Goal: Find contact information: Find contact information

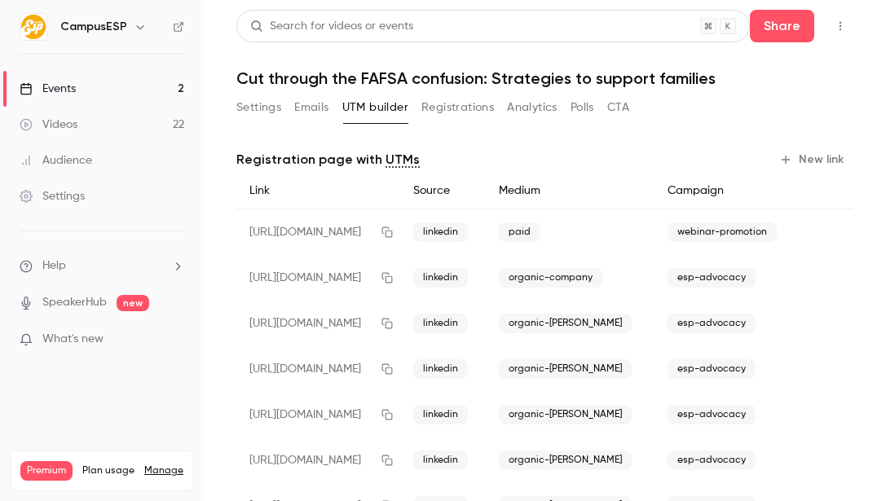
click at [152, 86] on link "Events 2" at bounding box center [102, 89] width 204 height 36
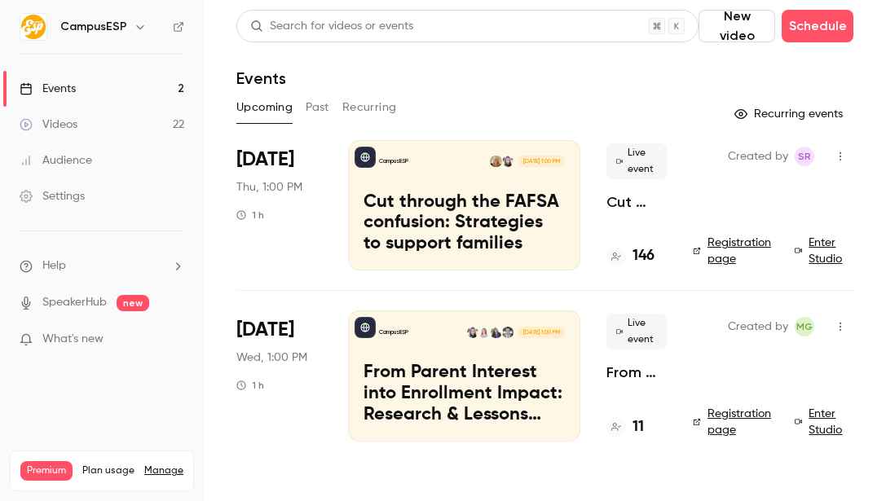
click at [319, 107] on button "Past" at bounding box center [318, 108] width 24 height 26
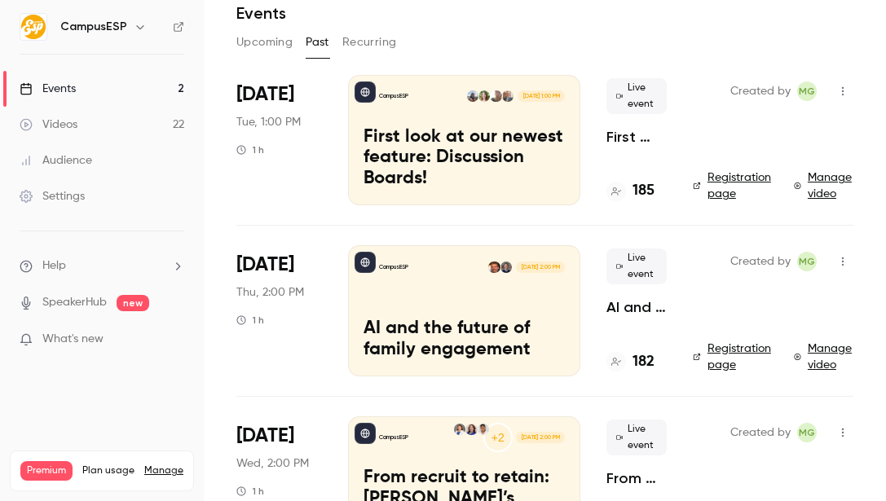
scroll to position [64, 0]
click at [434, 104] on div "CampusESP [DATE] 1:00 PM First look at our newest feature: Discussion Boards!" at bounding box center [464, 141] width 232 height 130
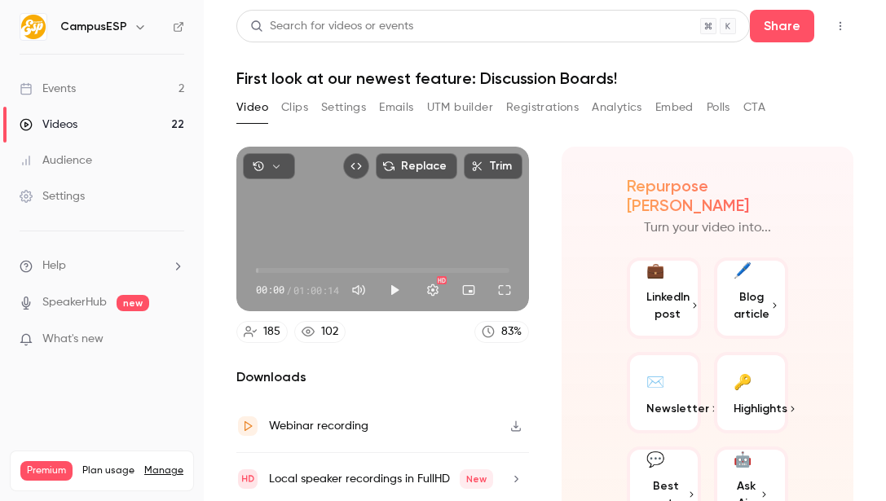
click at [468, 105] on button "UTM builder" at bounding box center [460, 108] width 66 height 26
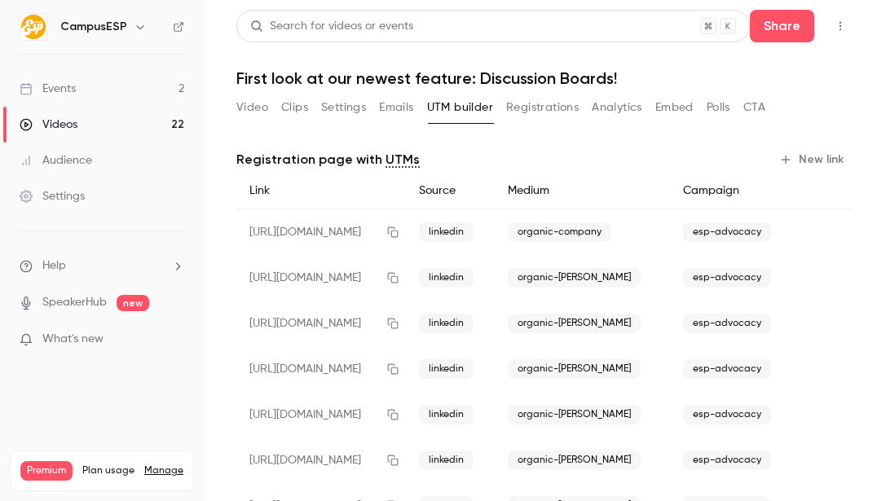
click at [557, 100] on button "Registrations" at bounding box center [542, 108] width 73 height 26
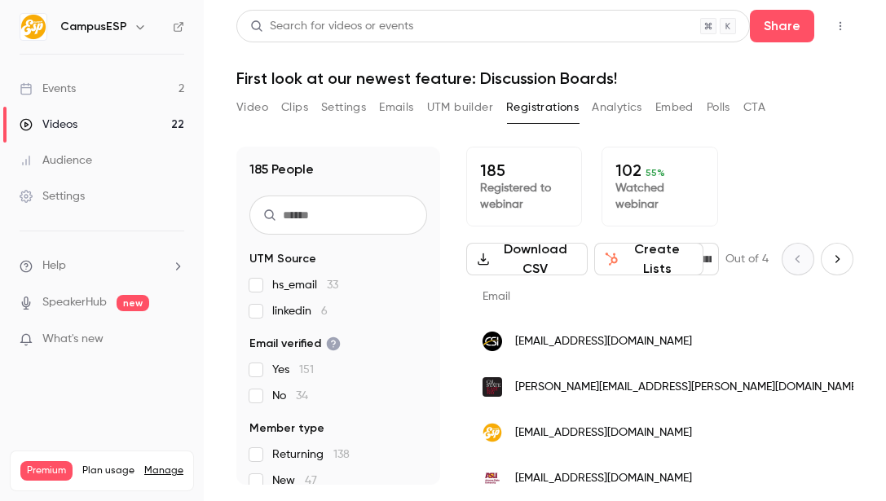
click at [280, 309] on span "linkedin 6" at bounding box center [299, 311] width 55 height 16
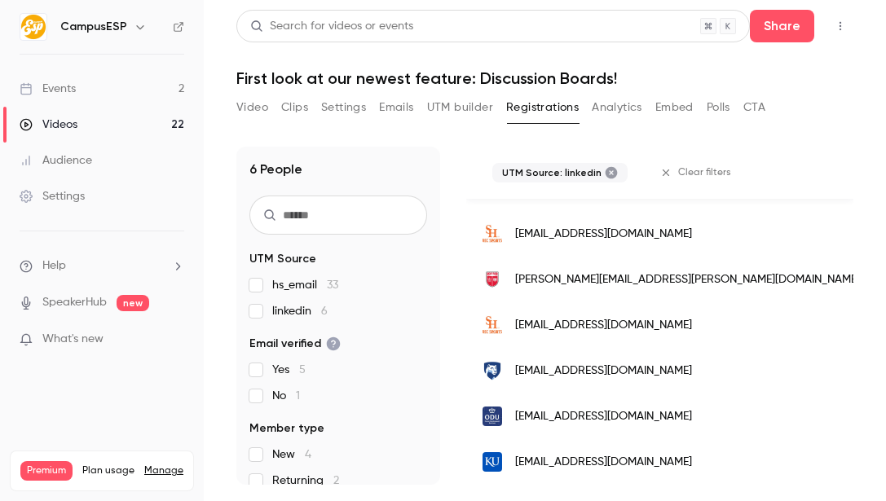
scroll to position [0, 499]
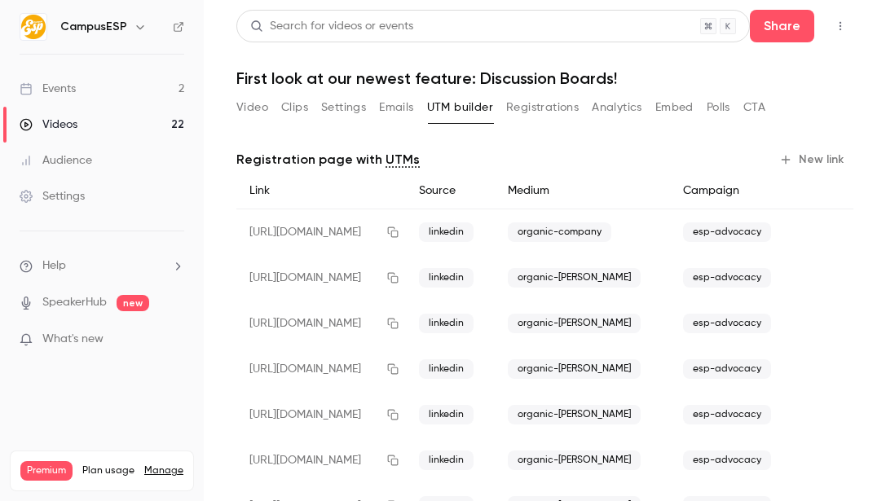
click at [126, 86] on link "Events 2" at bounding box center [102, 89] width 204 height 36
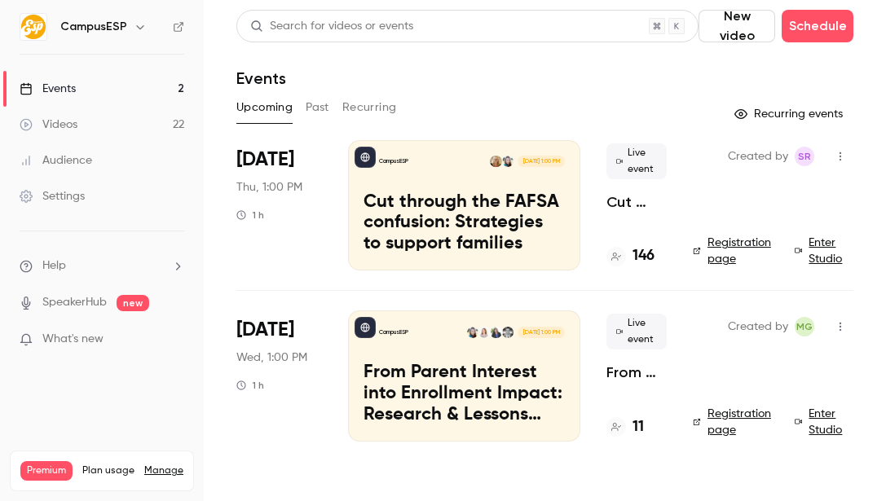
click at [308, 105] on button "Past" at bounding box center [318, 108] width 24 height 26
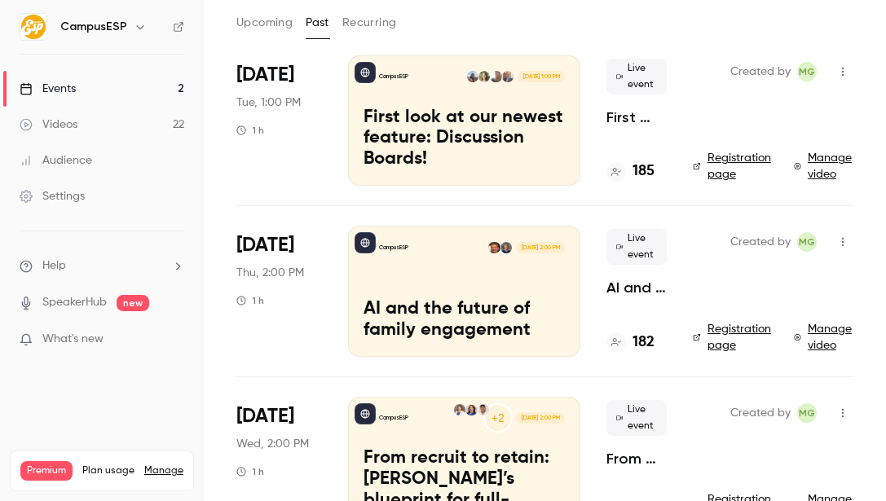
scroll to position [133, 0]
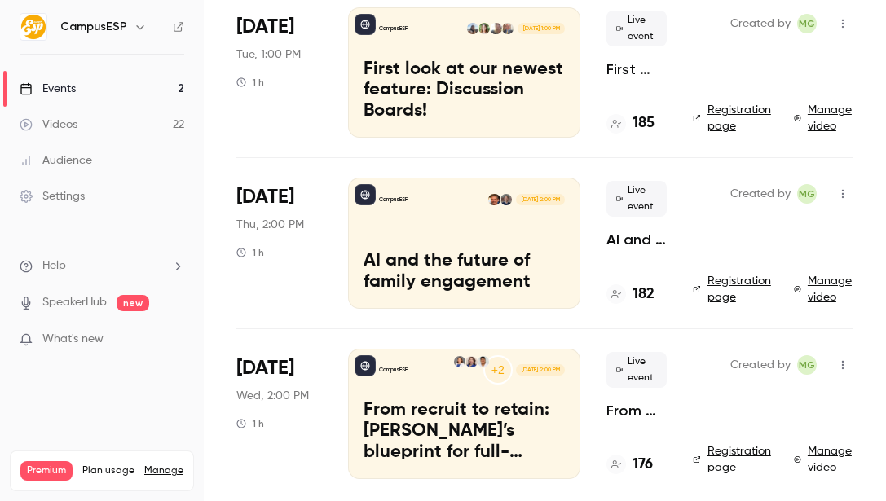
click at [408, 243] on div "CampusESP [DATE] 2:00 PM AI and the future of family engagement" at bounding box center [464, 243] width 232 height 130
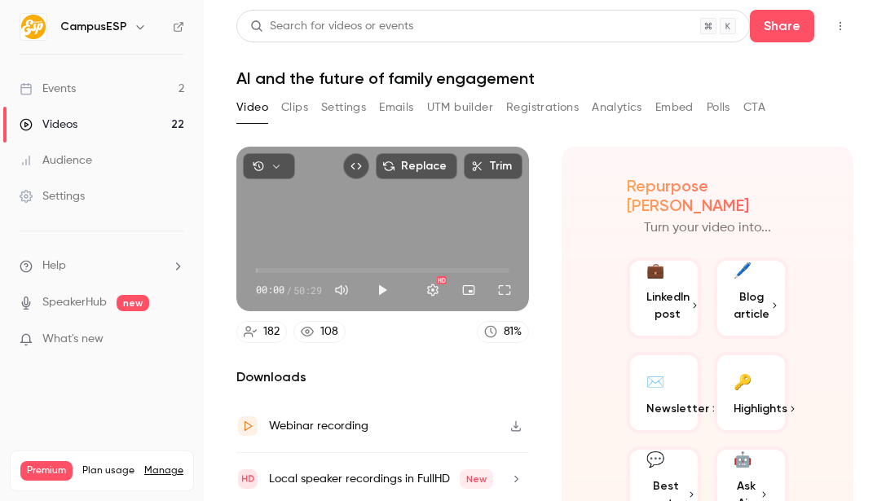
click at [530, 117] on button "Registrations" at bounding box center [542, 108] width 73 height 26
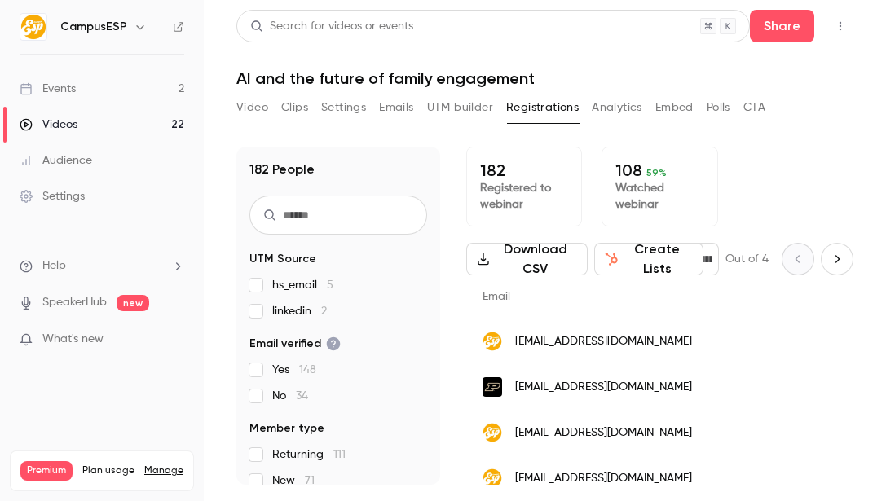
click at [304, 313] on span "linkedin 2" at bounding box center [299, 311] width 55 height 16
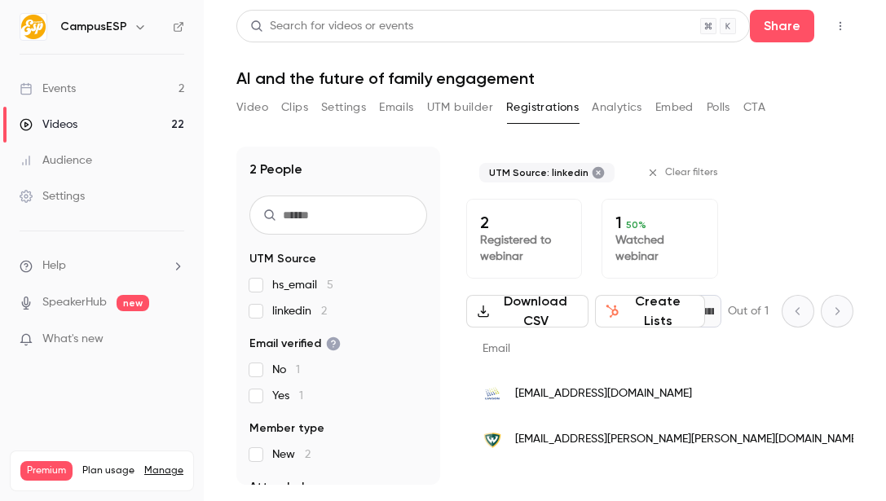
scroll to position [0, 1179]
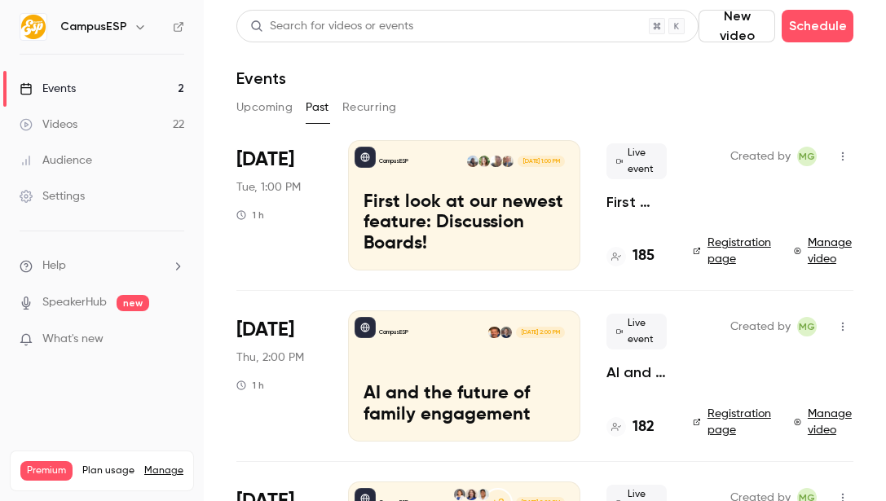
click at [395, 234] on p "First look at our newest feature: Discussion Boards!" at bounding box center [463, 223] width 201 height 63
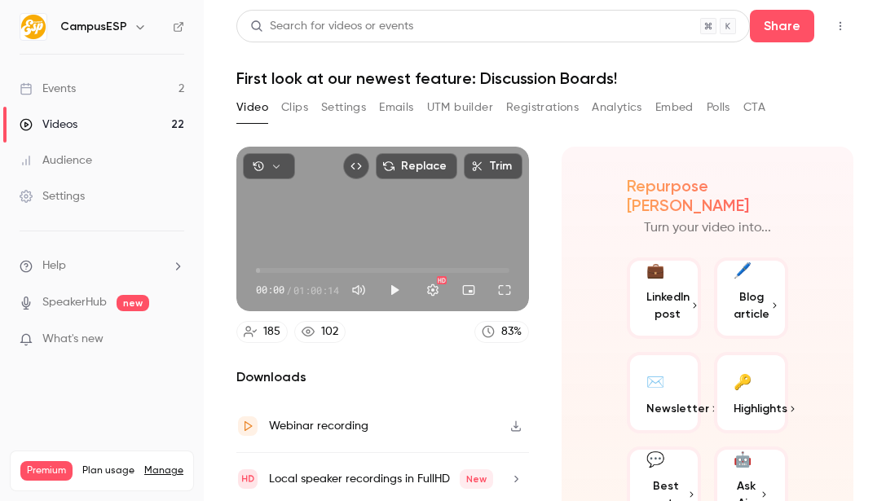
click at [545, 107] on button "Registrations" at bounding box center [542, 108] width 73 height 26
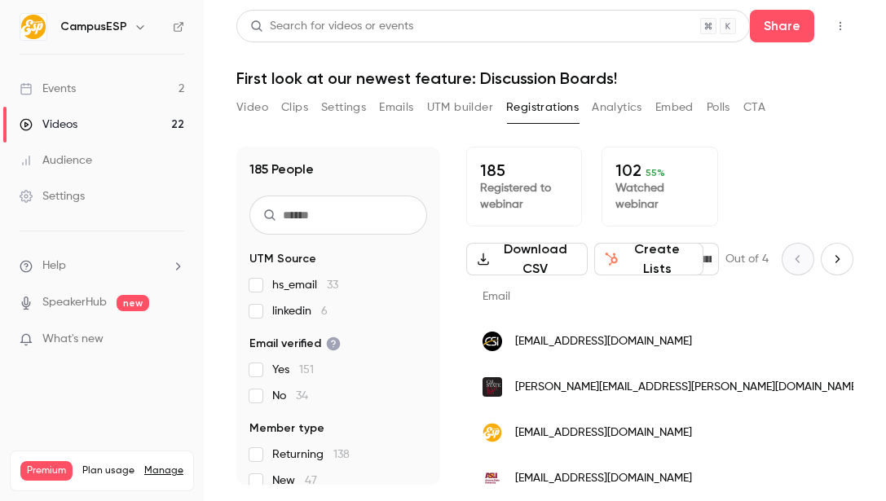
click at [307, 315] on span "linkedin 6" at bounding box center [299, 311] width 55 height 16
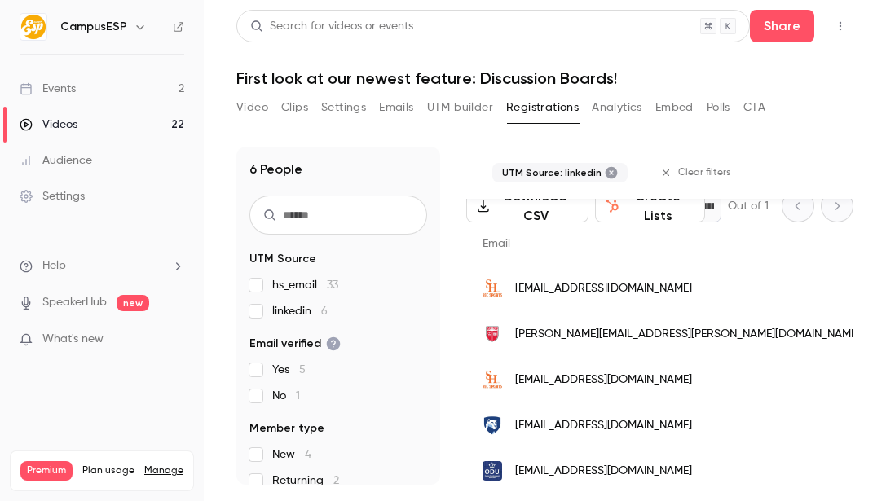
scroll to position [53, 0]
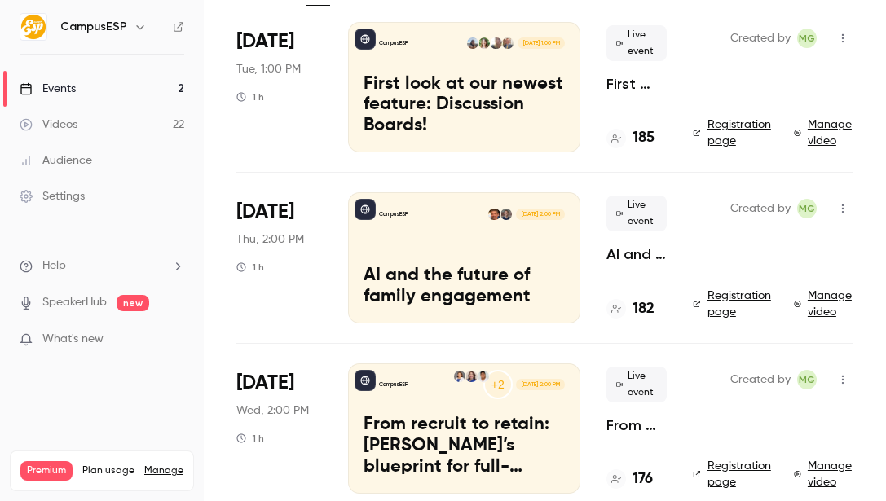
scroll to position [118, 0]
click at [468, 285] on p "AI and the future of family engagement" at bounding box center [463, 287] width 201 height 42
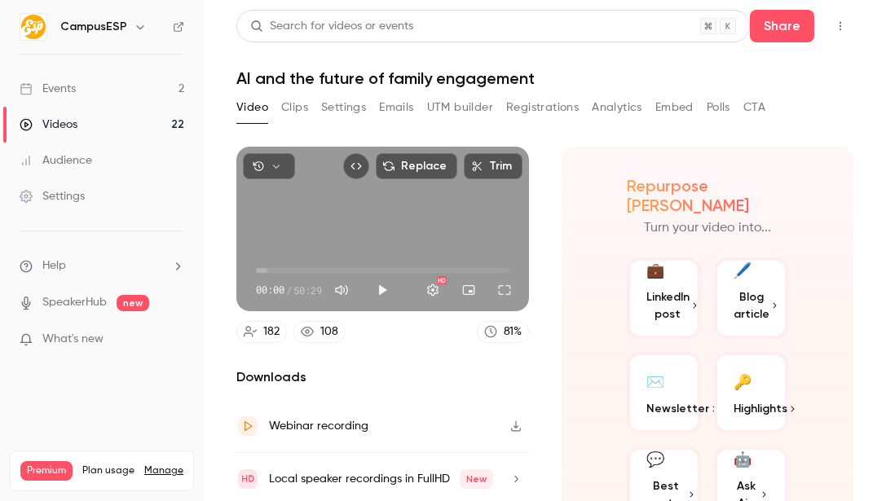
click at [544, 117] on button "Registrations" at bounding box center [542, 108] width 73 height 26
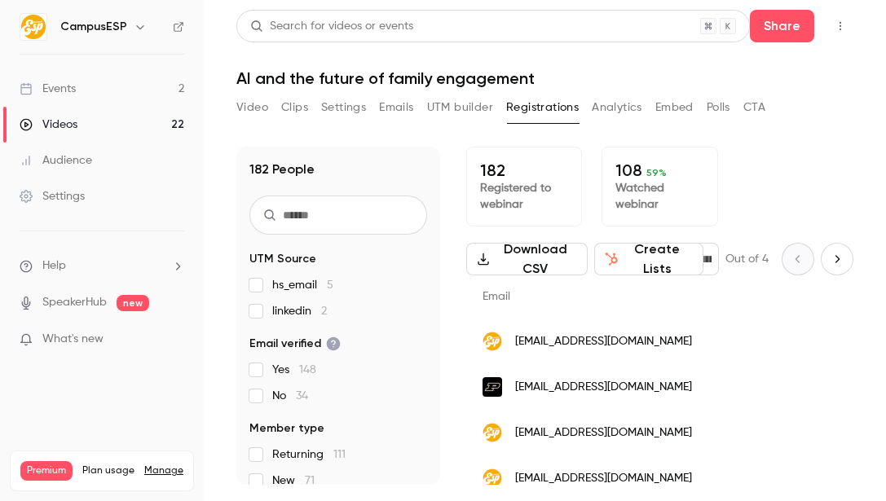
click at [318, 313] on span "linkedin 2" at bounding box center [299, 311] width 55 height 16
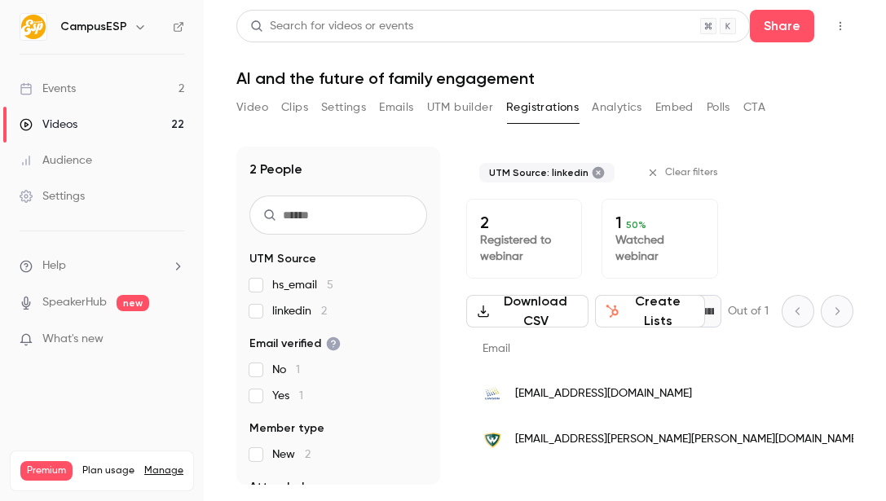
scroll to position [0, 1117]
click at [531, 443] on span "[EMAIL_ADDRESS][PERSON_NAME][PERSON_NAME][DOMAIN_NAME]" at bounding box center [687, 439] width 345 height 17
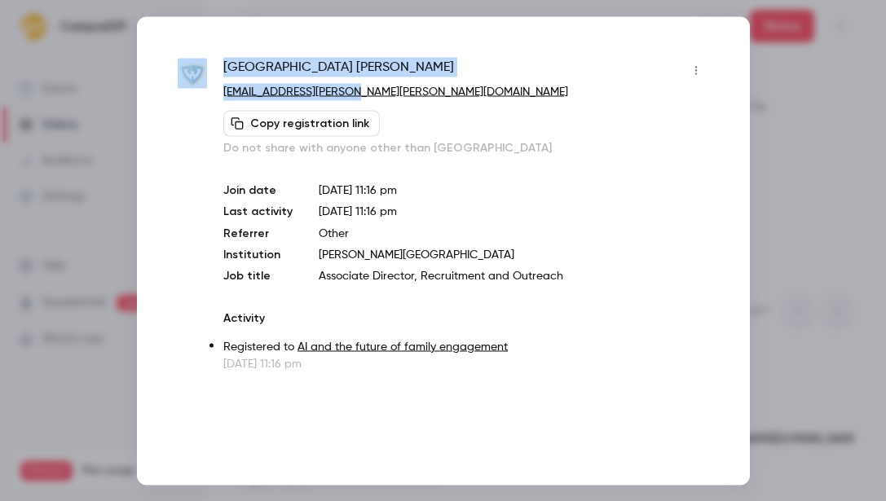
drag, startPoint x: 381, startPoint y: 87, endPoint x: 198, endPoint y: 92, distance: 182.6
click at [198, 92] on div "[PERSON_NAME] [PERSON_NAME][EMAIL_ADDRESS][PERSON_NAME][DOMAIN_NAME] Copy regis…" at bounding box center [443, 214] width 531 height 315
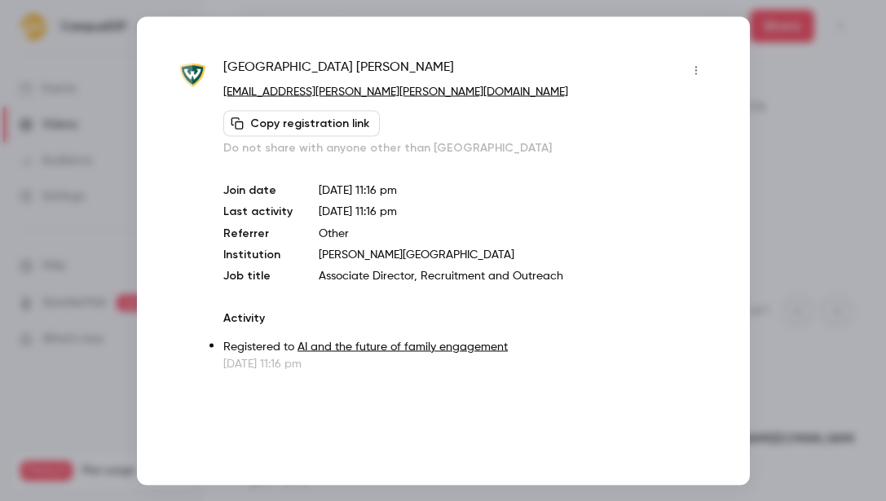
click at [379, 86] on p "[EMAIL_ADDRESS][PERSON_NAME][PERSON_NAME][DOMAIN_NAME]" at bounding box center [465, 91] width 485 height 17
drag, startPoint x: 372, startPoint y: 91, endPoint x: 222, endPoint y: 91, distance: 150.8
click at [222, 91] on div "[PERSON_NAME] [PERSON_NAME][EMAIL_ADDRESS][PERSON_NAME][DOMAIN_NAME] Copy regis…" at bounding box center [443, 214] width 531 height 315
copy link "[EMAIL_ADDRESS][PERSON_NAME][PERSON_NAME][DOMAIN_NAME]"
click at [815, 146] on div at bounding box center [443, 250] width 886 height 501
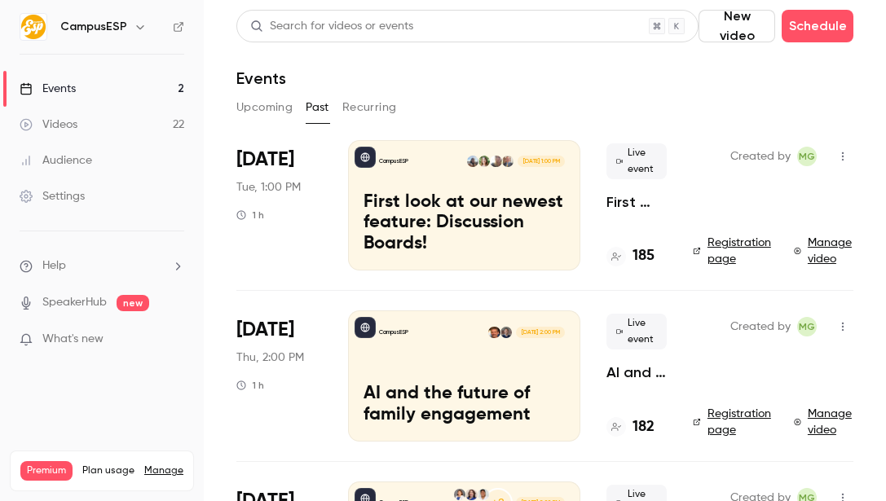
click at [486, 234] on p "First look at our newest feature: Discussion Boards!" at bounding box center [463, 223] width 201 height 63
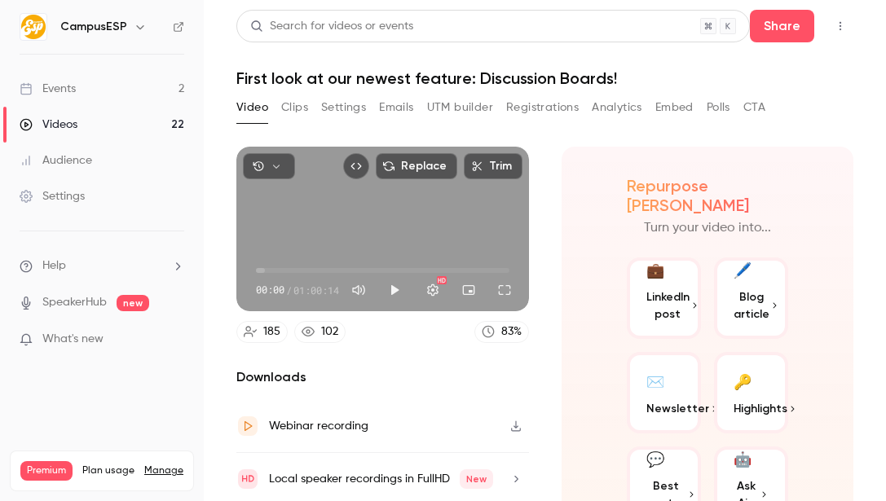
click at [506, 110] on button "Registrations" at bounding box center [542, 108] width 73 height 26
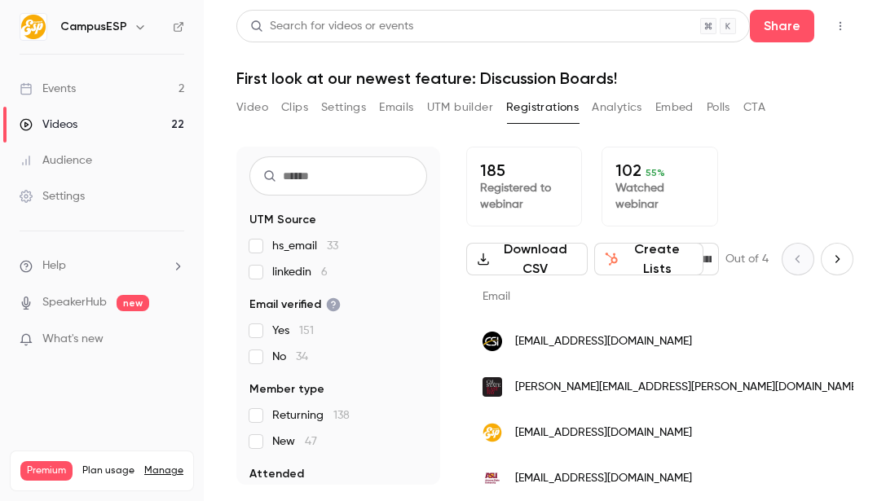
scroll to position [38, 0]
click at [280, 265] on span "linkedin 6" at bounding box center [299, 273] width 55 height 16
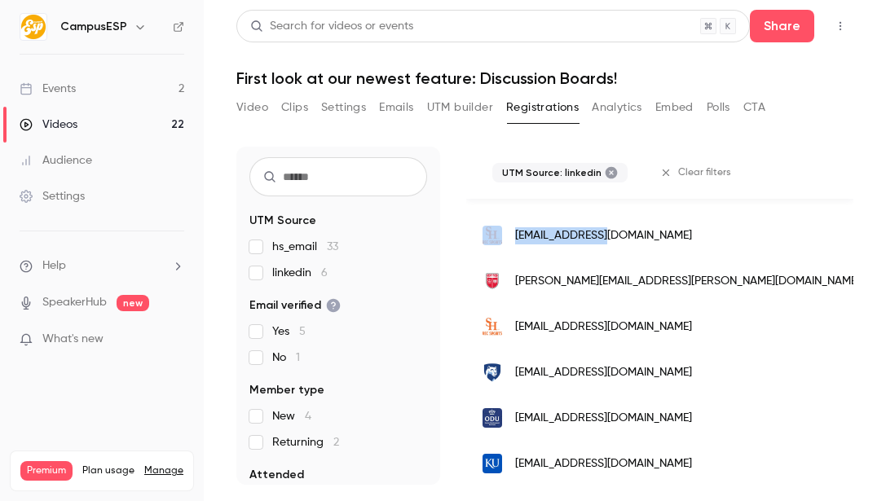
scroll to position [0, 1058]
drag, startPoint x: 640, startPoint y: 235, endPoint x: 496, endPoint y: 244, distance: 143.7
click at [496, 244] on div "[EMAIL_ADDRESS][DOMAIN_NAME]" at bounding box center [672, 236] width 412 height 46
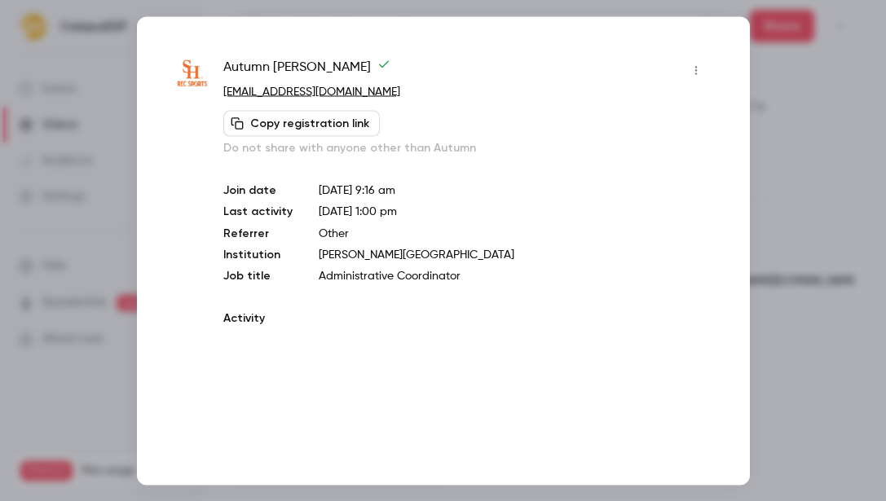
copy div "[EMAIL_ADDRESS][DOMAIN_NAME]"
